Goal: Information Seeking & Learning: Learn about a topic

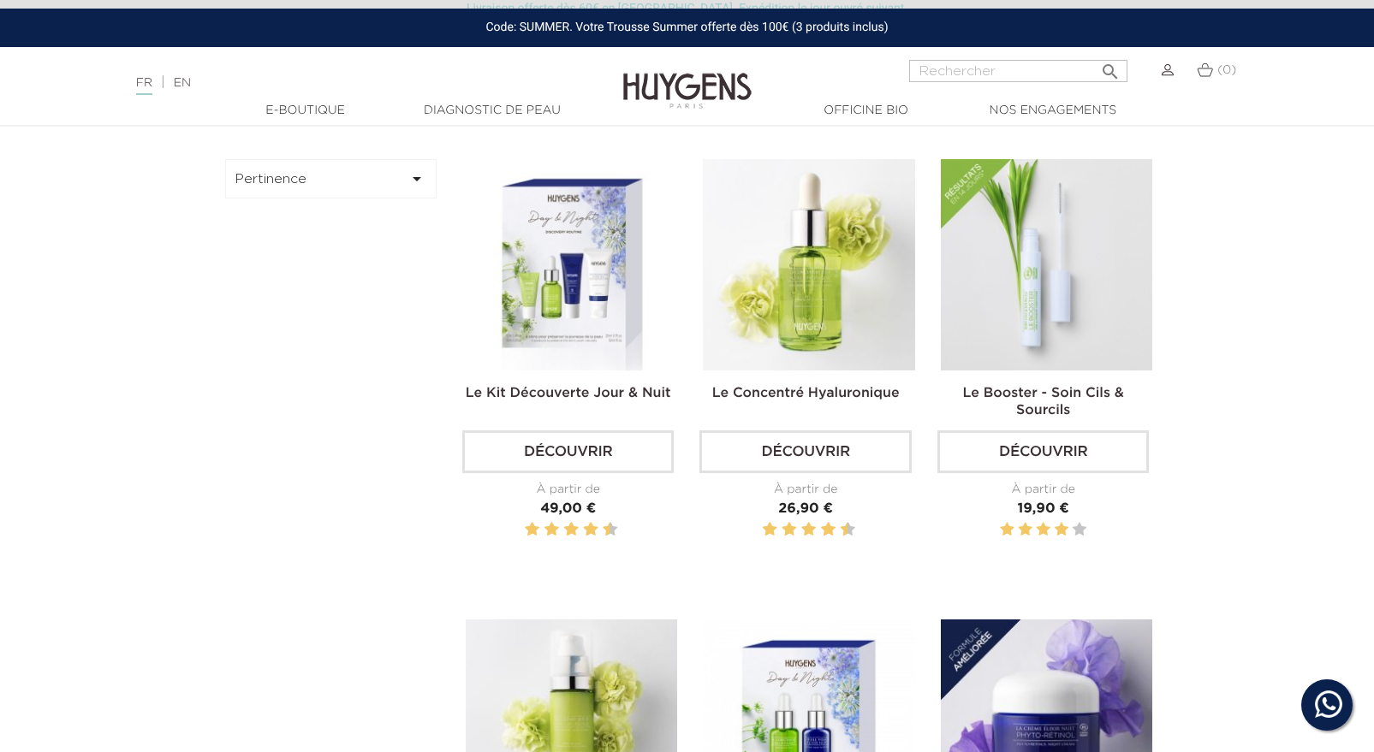
scroll to position [532, 0]
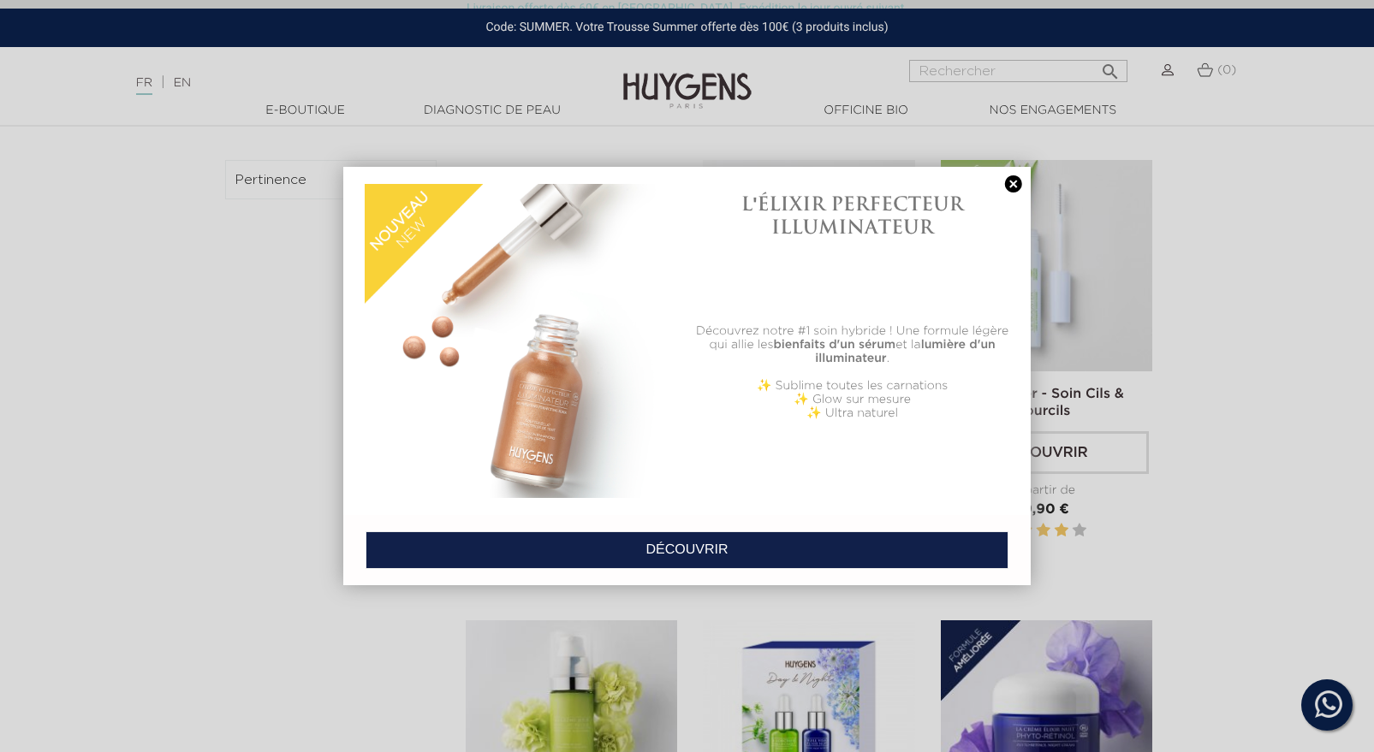
click at [1005, 190] on link at bounding box center [1014, 184] width 24 height 18
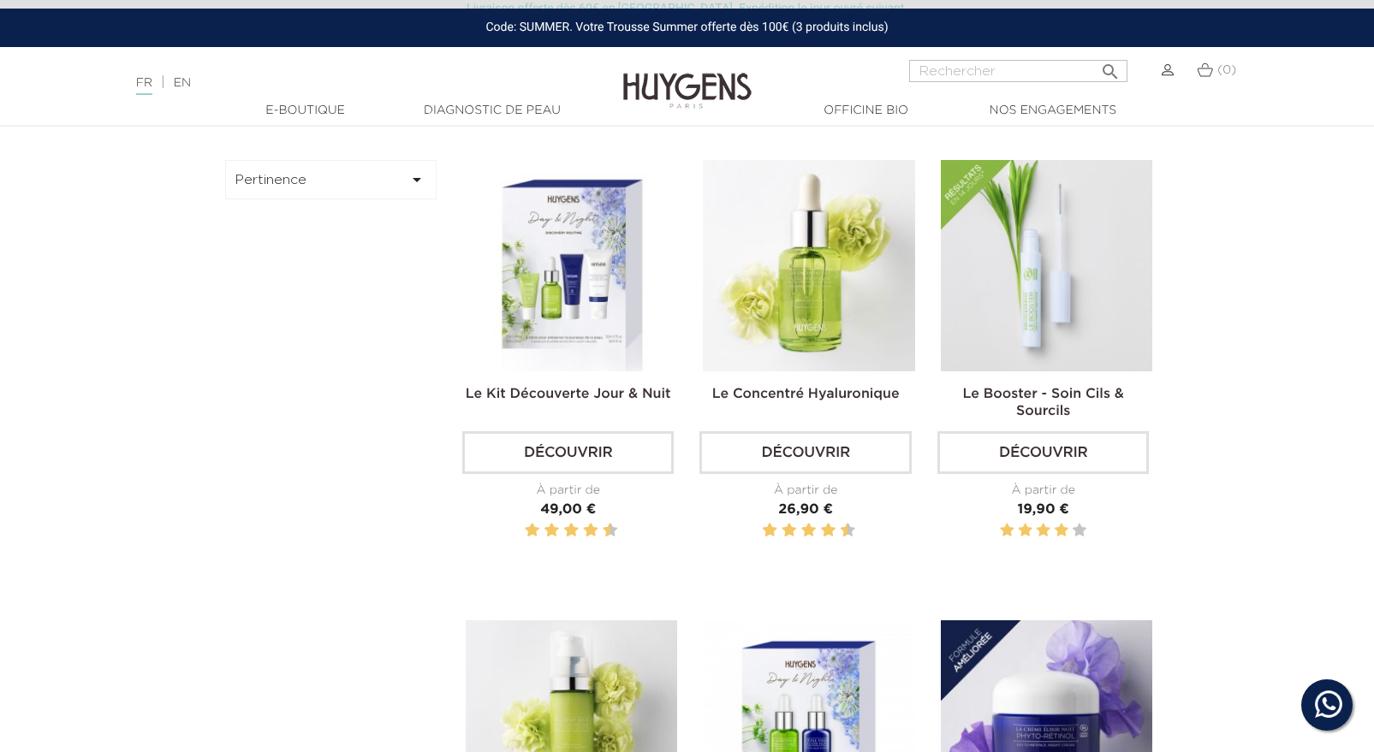
click at [675, 81] on img at bounding box center [687, 78] width 128 height 66
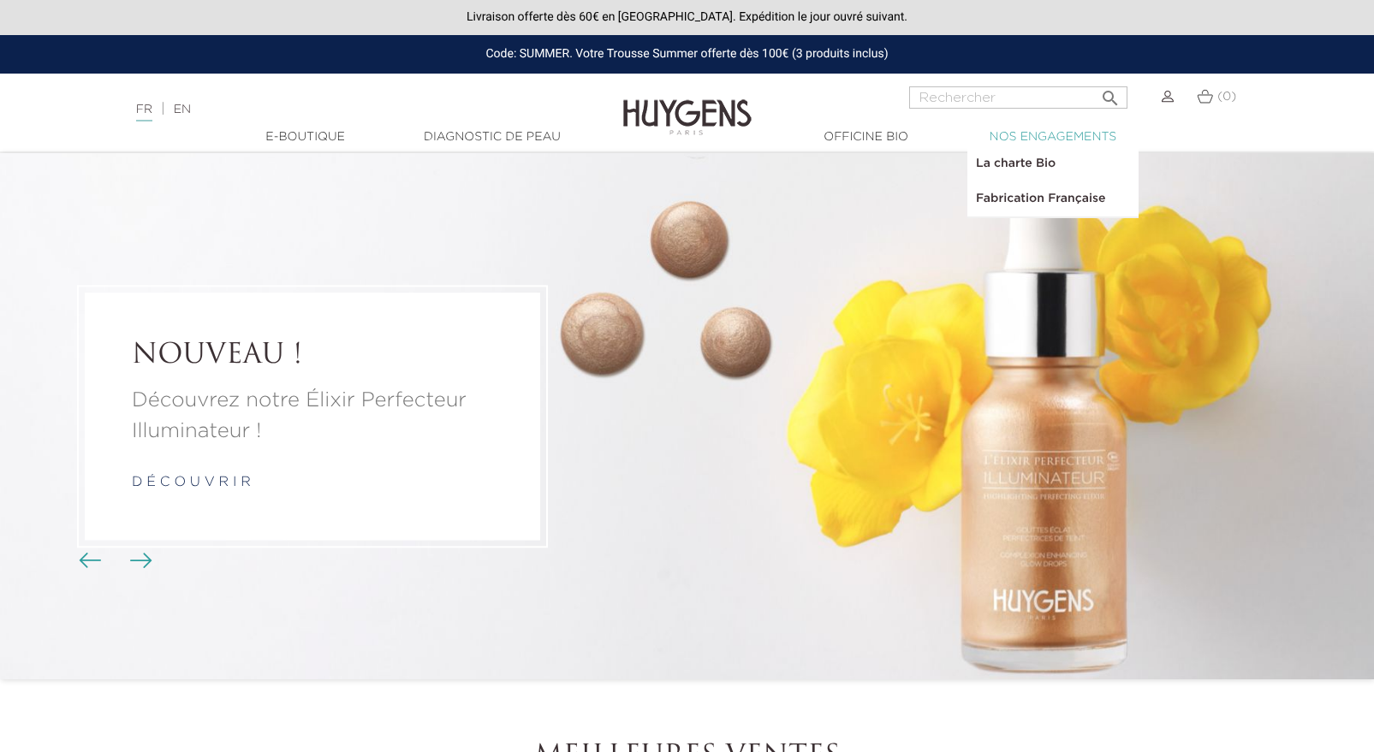
click at [1010, 134] on link "  Nos engagements" at bounding box center [1052, 137] width 171 height 18
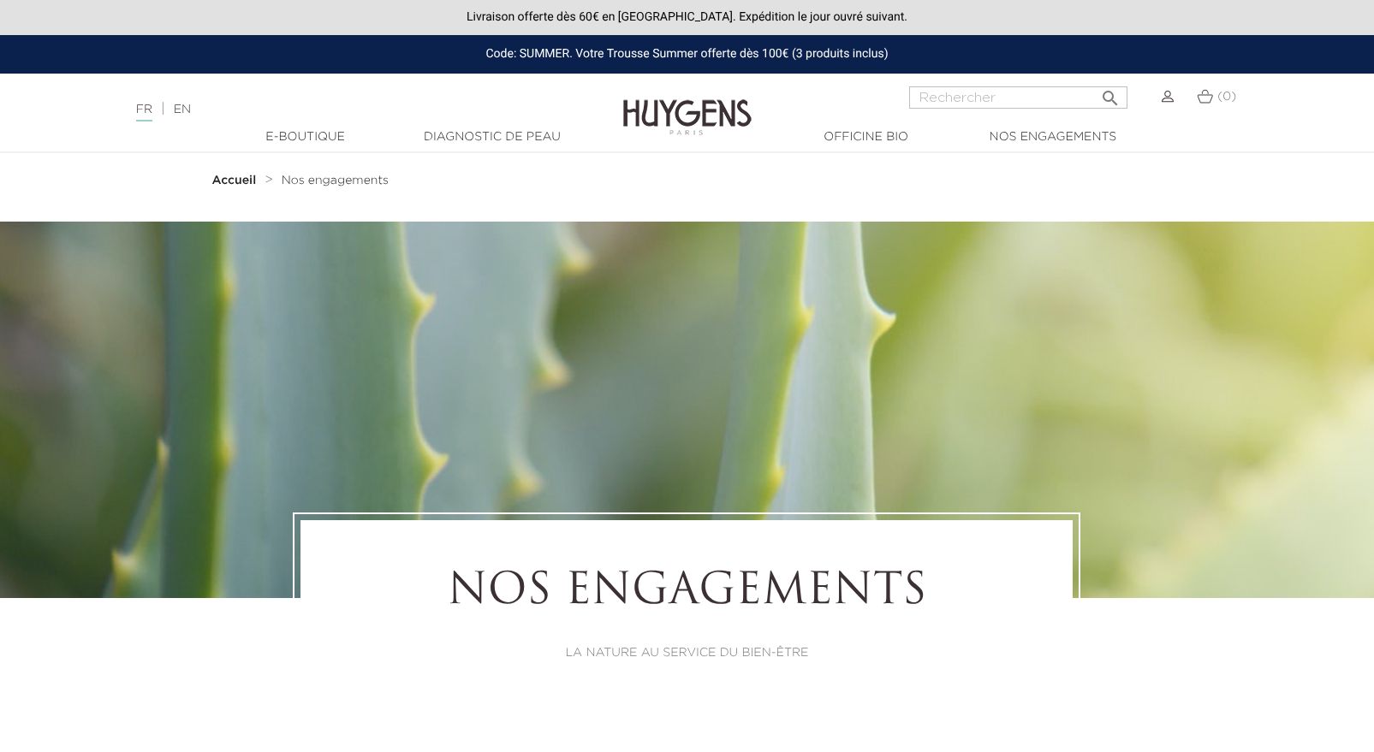
click at [648, 104] on img at bounding box center [687, 105] width 128 height 66
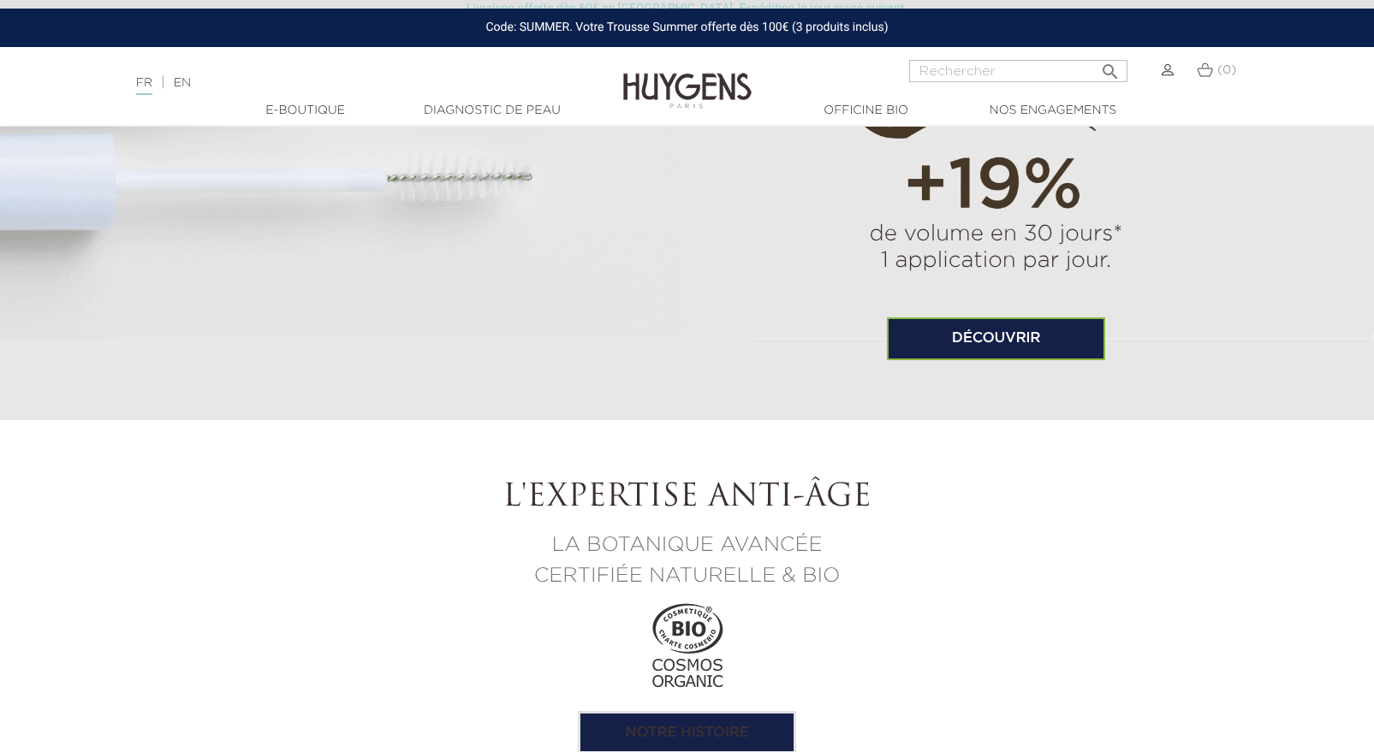
scroll to position [1506, 0]
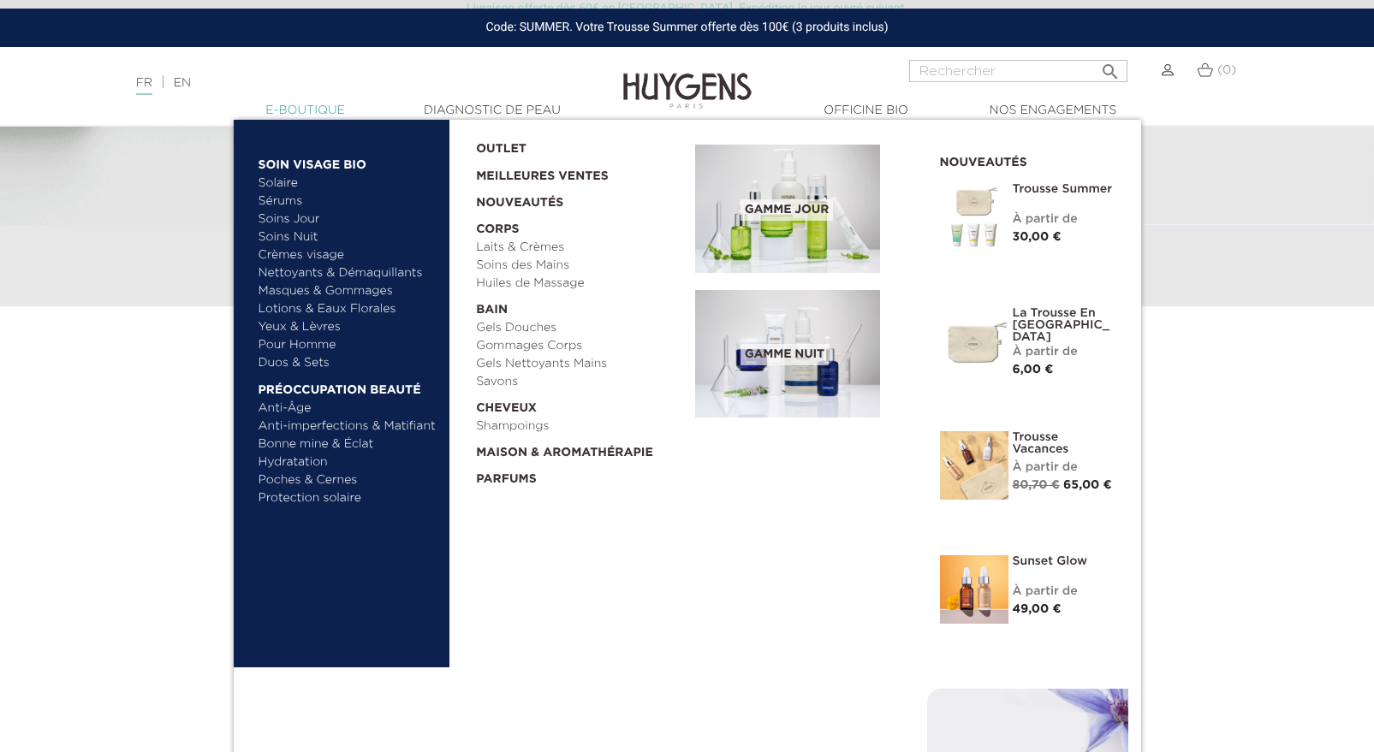
click at [310, 110] on link "  E-Boutique" at bounding box center [305, 111] width 171 height 18
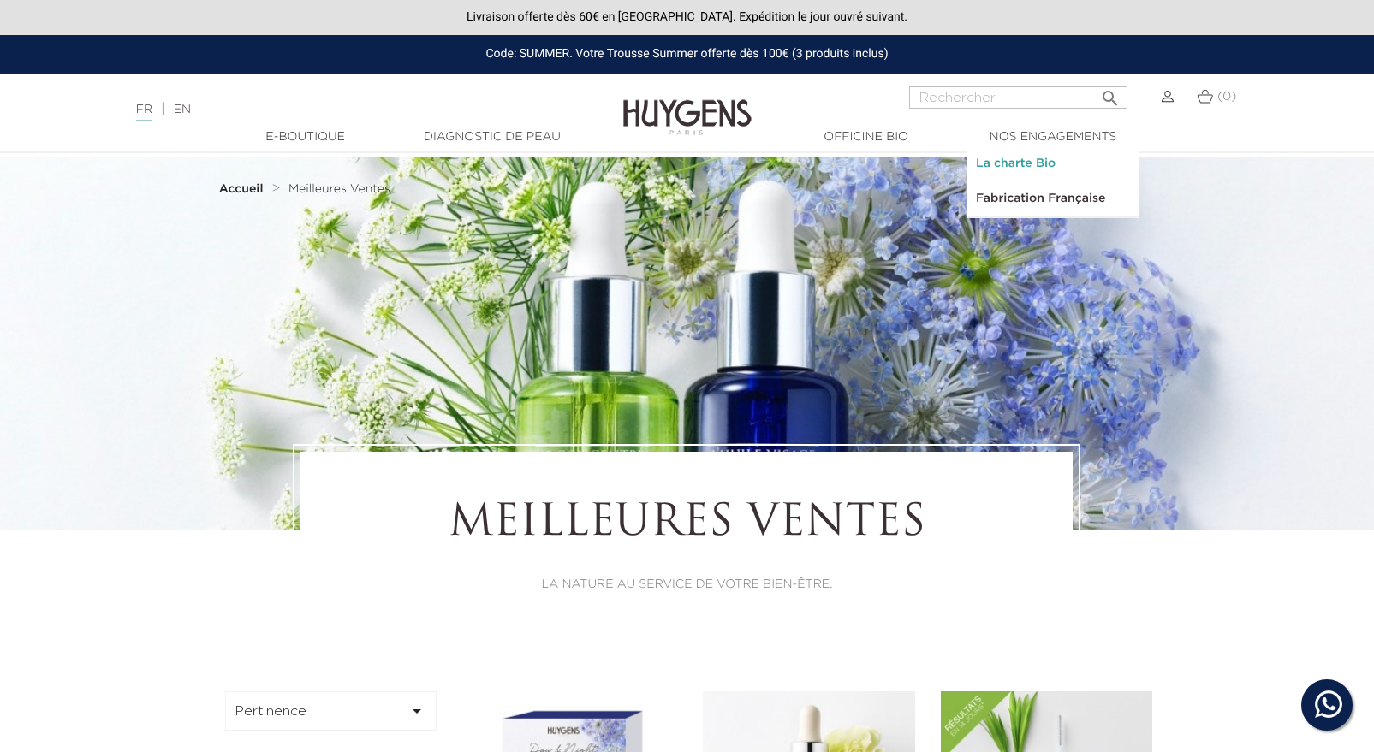
click at [1027, 161] on link "La charte Bio" at bounding box center [1052, 163] width 171 height 35
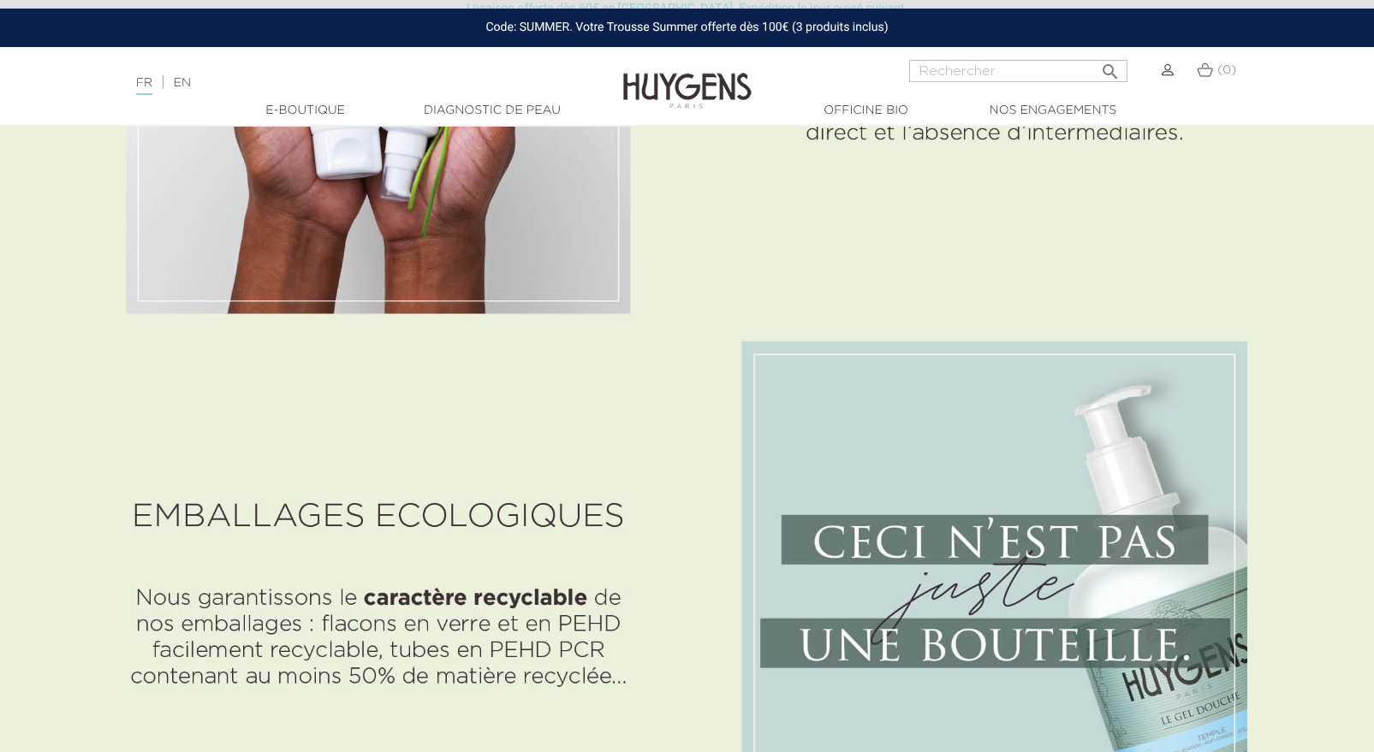
scroll to position [3006, 0]
